Goal: Task Accomplishment & Management: Manage account settings

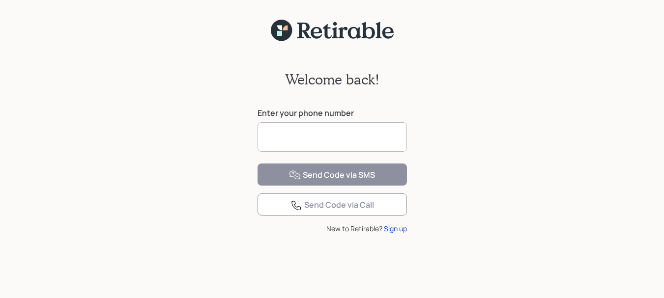
click at [280, 145] on input at bounding box center [332, 137] width 149 height 30
type input "**********"
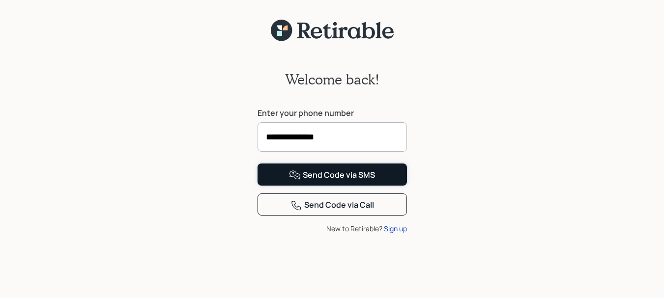
click at [285, 186] on button "Send Code via SMS" at bounding box center [332, 175] width 149 height 22
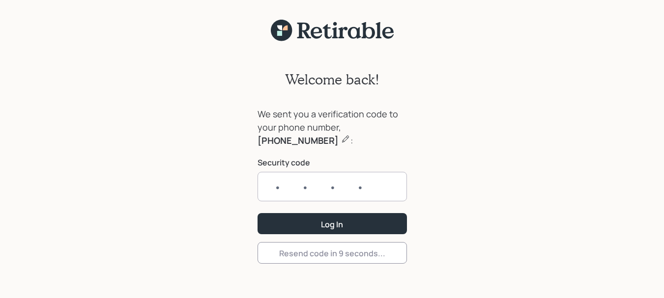
click at [281, 187] on input "text" at bounding box center [332, 187] width 149 height 30
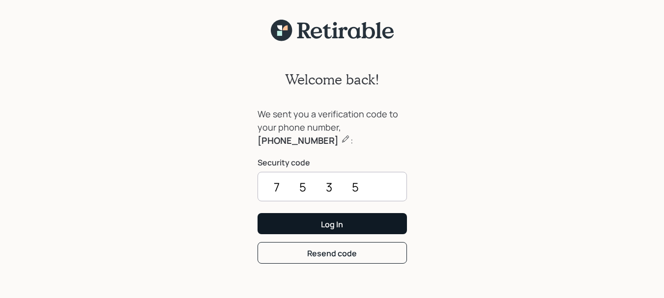
type input "7535"
click at [310, 223] on button "Log In" at bounding box center [332, 223] width 149 height 21
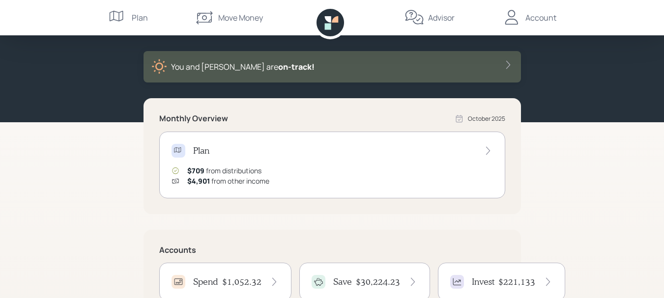
scroll to position [49, 0]
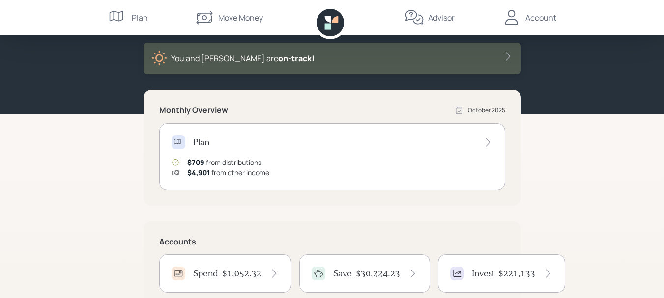
click at [233, 163] on div "$709 from distributions" at bounding box center [224, 162] width 74 height 10
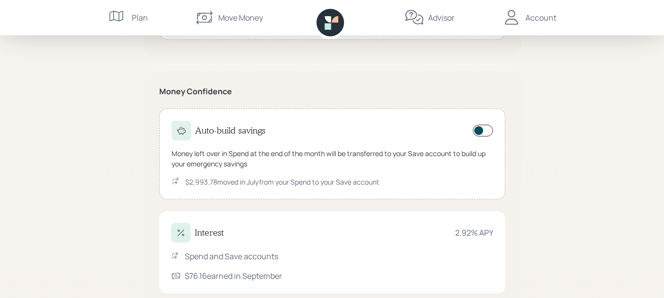
scroll to position [492, 0]
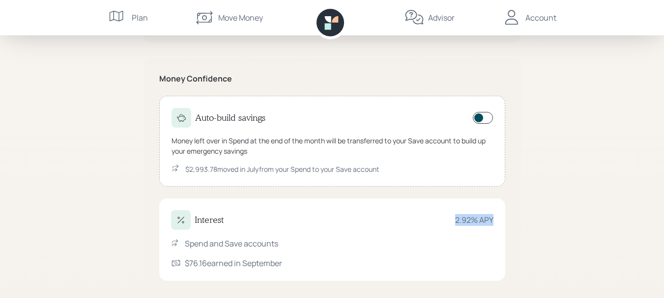
drag, startPoint x: 455, startPoint y: 220, endPoint x: 496, endPoint y: 221, distance: 40.8
click at [497, 220] on div "Interest 2.92 % APY Spend and Save accounts $76.16 earned in September" at bounding box center [332, 240] width 346 height 83
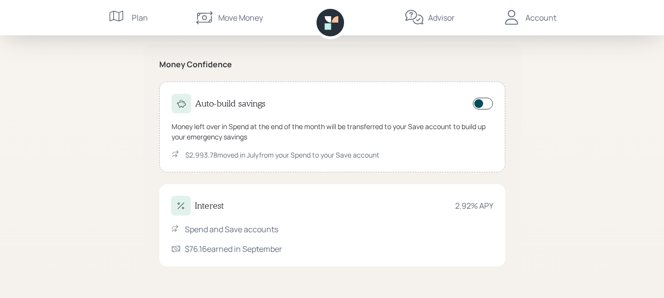
click at [243, 228] on div "Spend and Save accounts" at bounding box center [231, 230] width 93 height 12
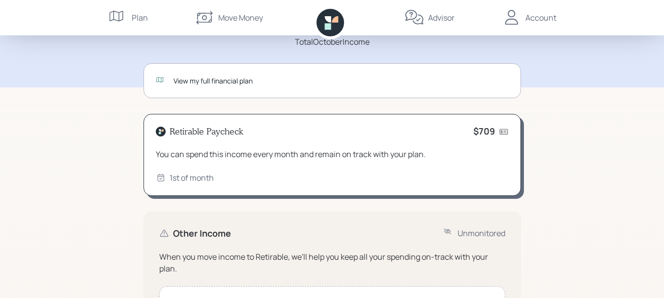
scroll to position [63, 0]
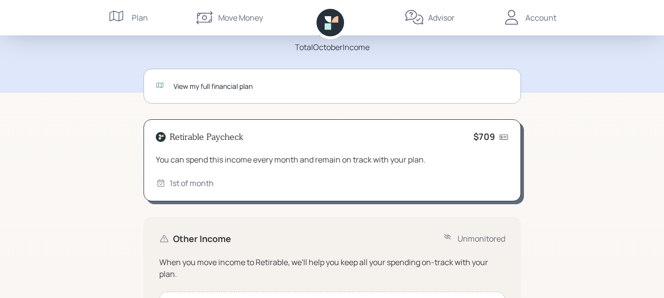
click at [504, 136] on icon at bounding box center [504, 136] width 8 height 5
click at [483, 135] on h4 "$709" at bounding box center [485, 137] width 22 height 11
click at [503, 137] on icon at bounding box center [504, 137] width 10 height 10
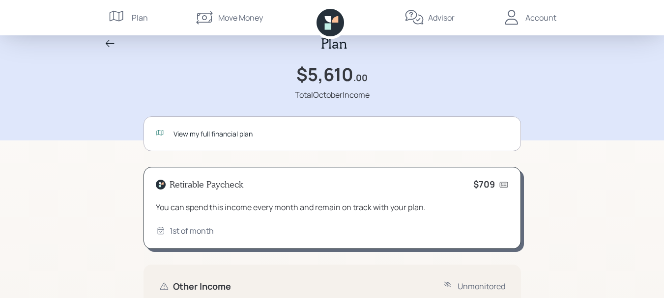
scroll to position [0, 0]
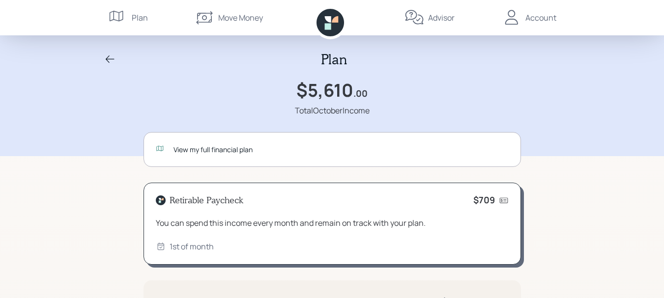
click at [326, 30] on icon at bounding box center [331, 23] width 28 height 28
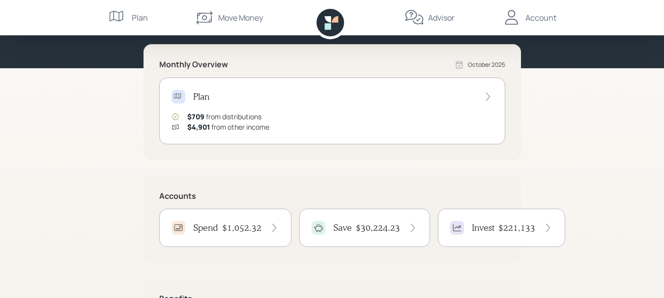
scroll to position [98, 0]
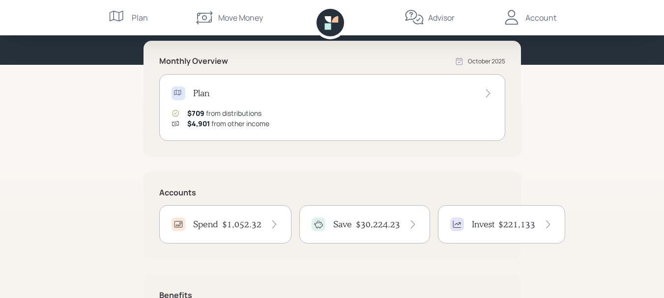
drag, startPoint x: 199, startPoint y: 61, endPoint x: 196, endPoint y: 73, distance: 11.6
click at [199, 62] on h5 "Monthly Overview" at bounding box center [193, 61] width 69 height 9
click at [204, 93] on h4 "Plan" at bounding box center [201, 93] width 16 height 11
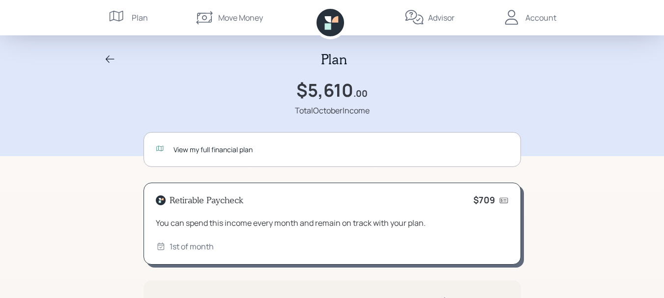
click at [528, 19] on div "Account" at bounding box center [541, 18] width 31 height 12
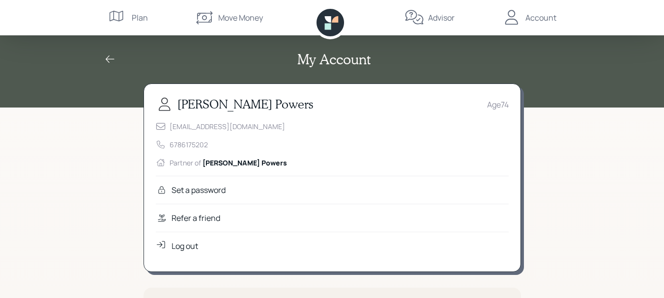
click at [189, 246] on div "Log out" at bounding box center [185, 246] width 27 height 12
